Goal: Obtain resource: Obtain resource

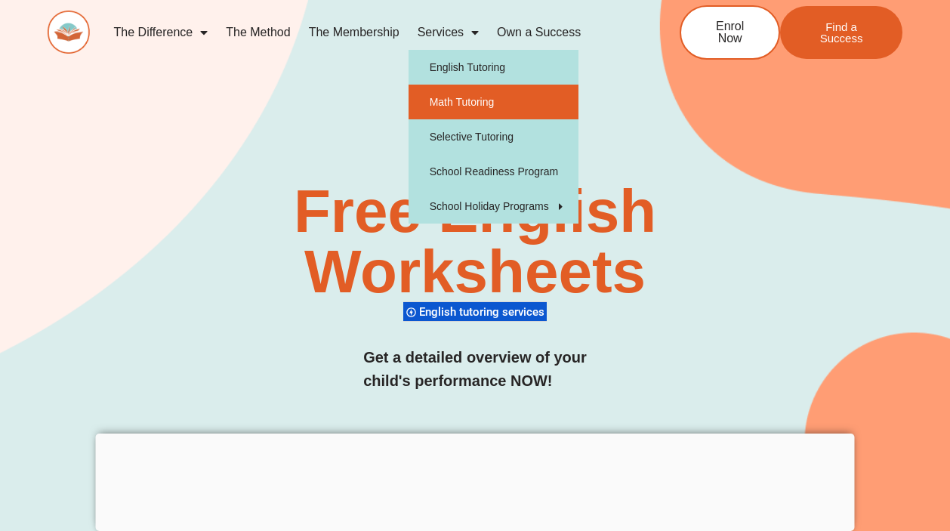
click at [446, 97] on link "Math Tutoring" at bounding box center [494, 102] width 170 height 35
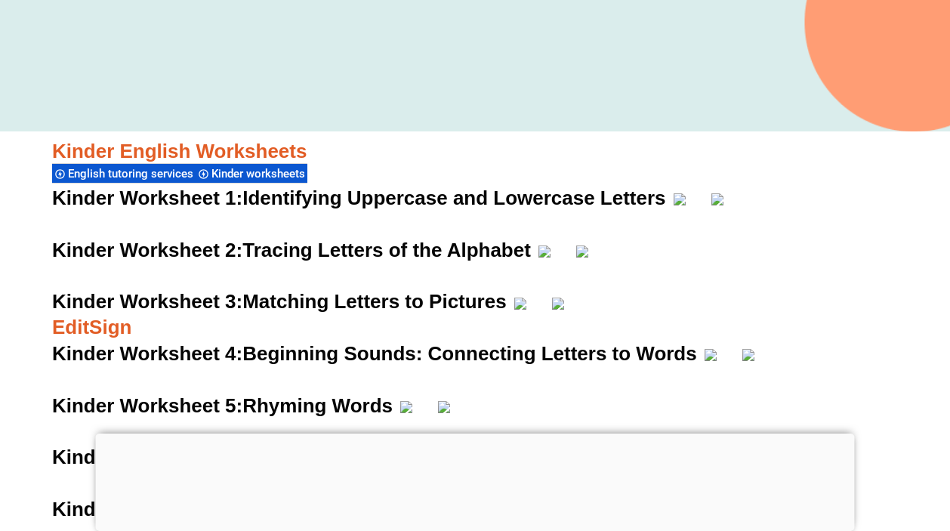
scroll to position [670, 0]
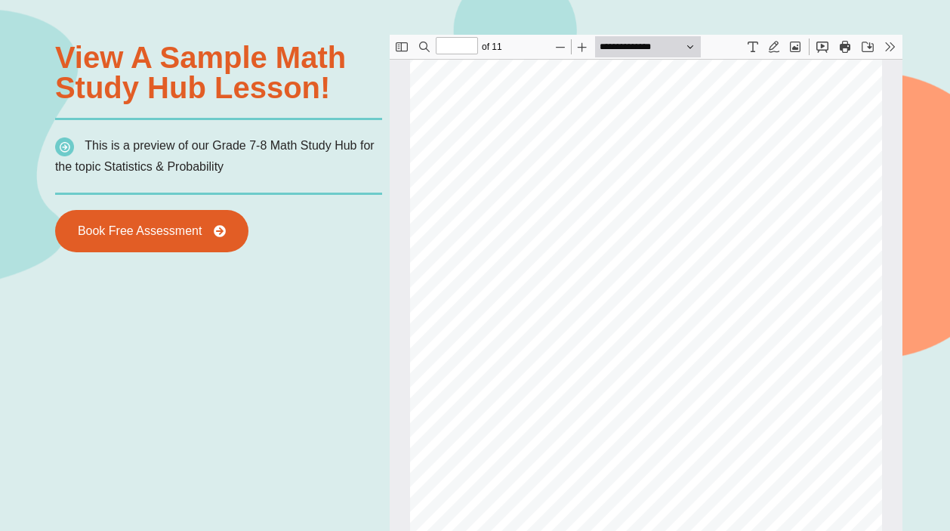
type input "**"
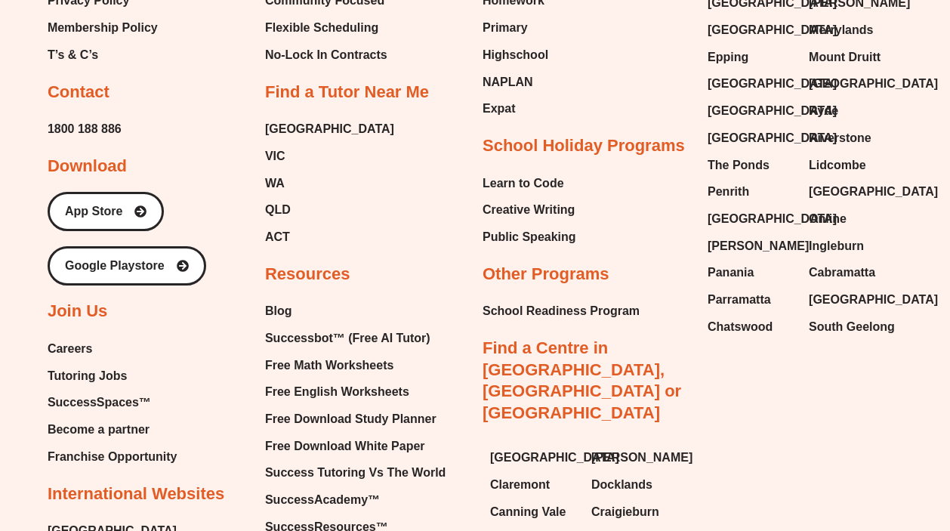
scroll to position [5080, 0]
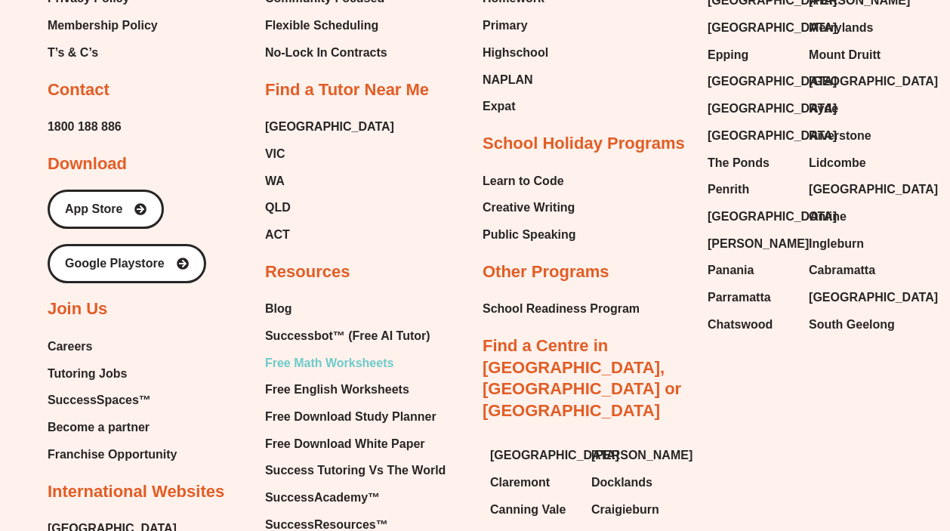
click at [322, 352] on span "Free Math Worksheets" at bounding box center [329, 363] width 128 height 23
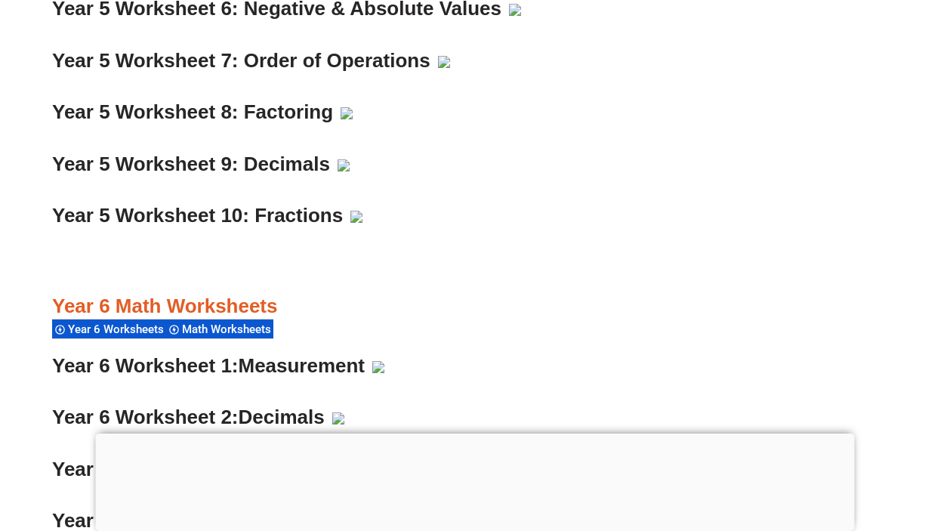
scroll to position [4797, 0]
